Goal: Information Seeking & Learning: Learn about a topic

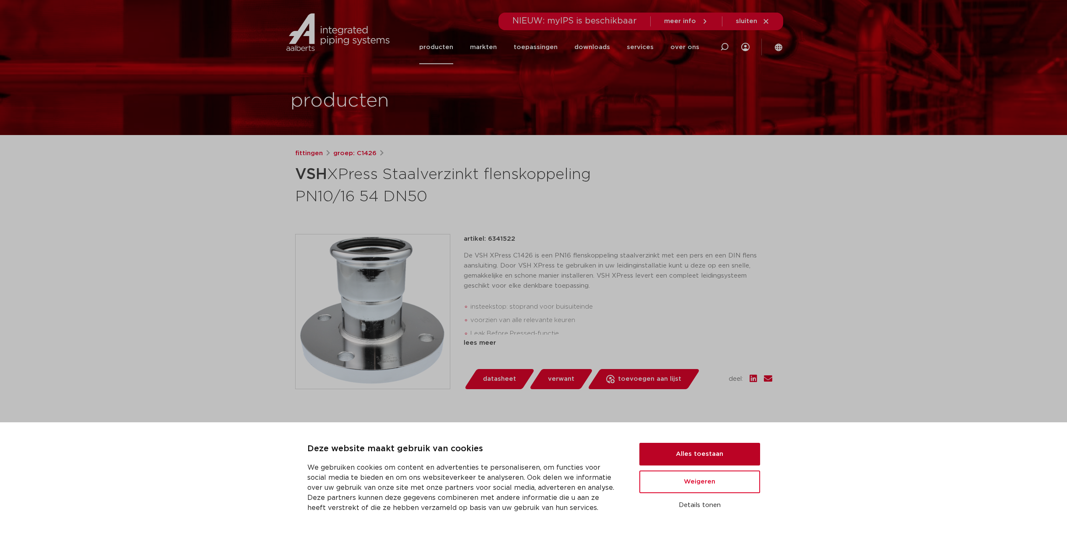
click at [667, 452] on button "Alles toestaan" at bounding box center [699, 454] width 121 height 23
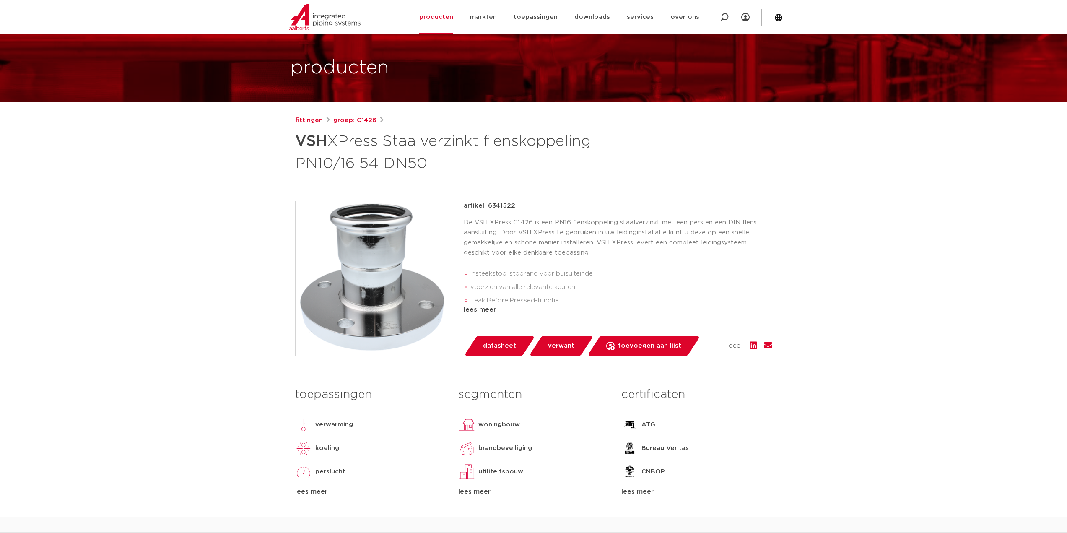
scroll to position [42, 0]
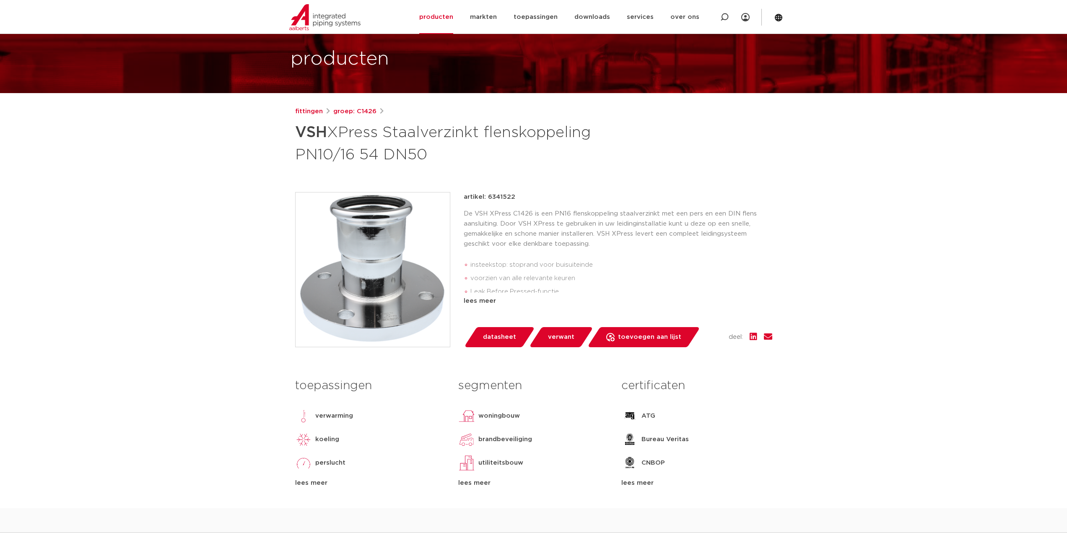
click at [501, 339] on span "datasheet" at bounding box center [499, 336] width 33 height 13
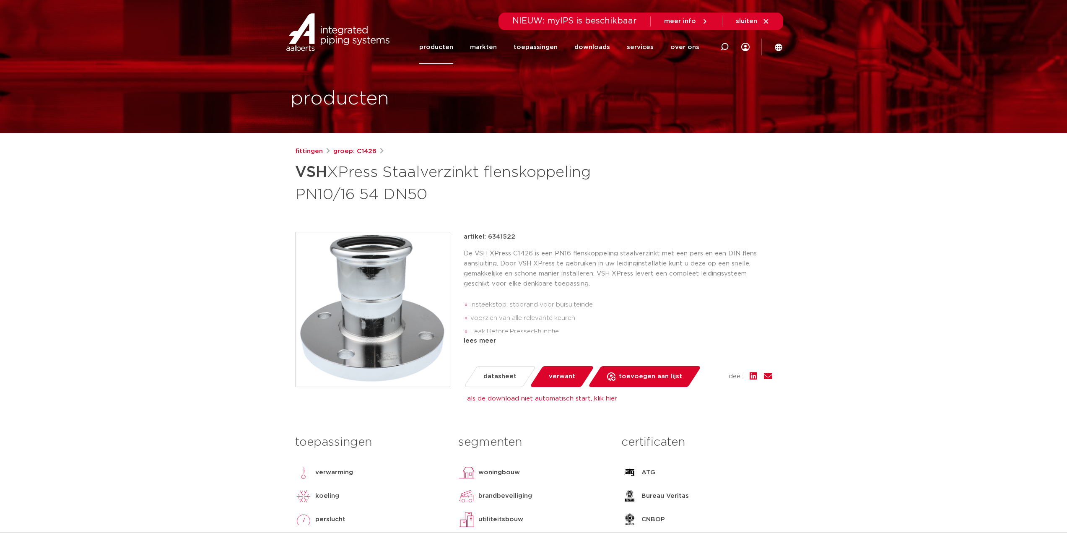
scroll to position [0, 0]
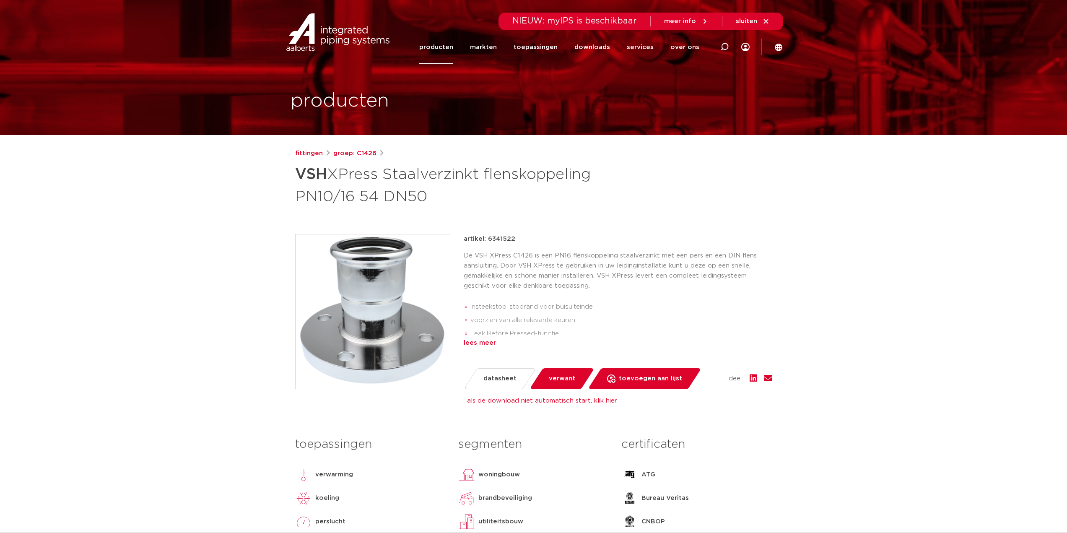
click at [482, 341] on div "lees meer" at bounding box center [618, 343] width 309 height 10
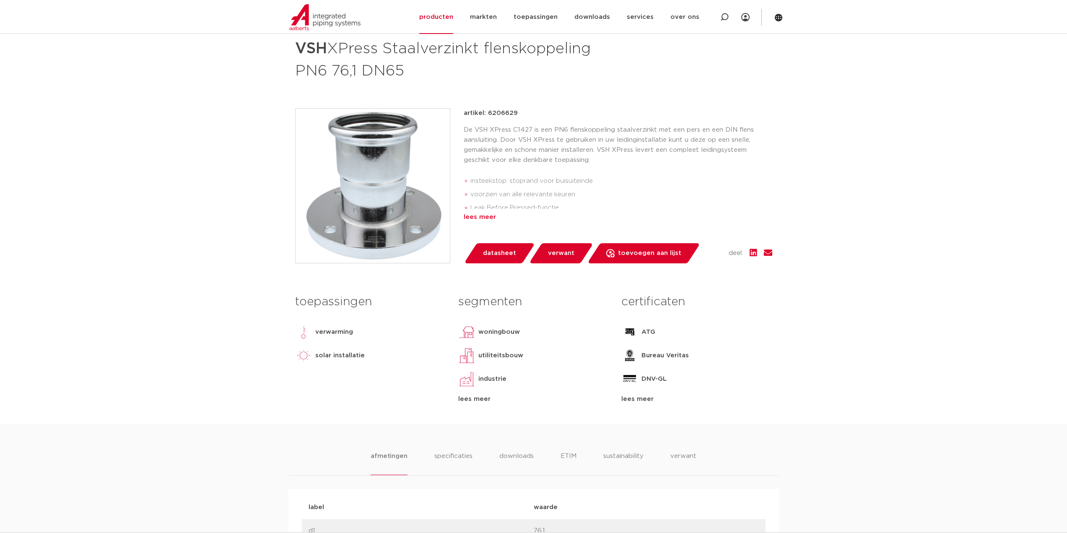
click at [482, 218] on div "lees meer" at bounding box center [618, 217] width 309 height 10
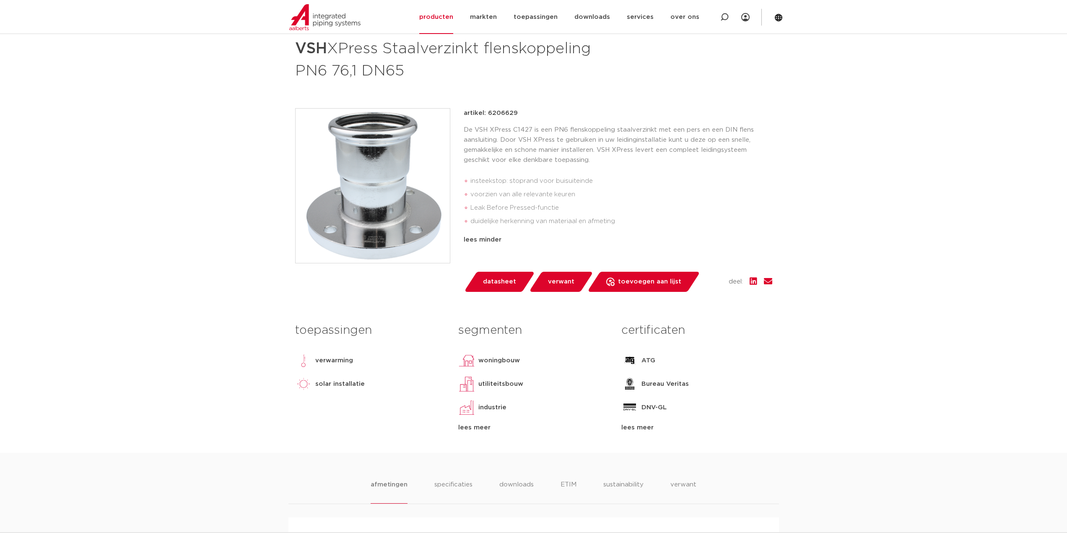
click at [509, 281] on span "datasheet" at bounding box center [499, 281] width 33 height 13
